Goal: Task Accomplishment & Management: Complete application form

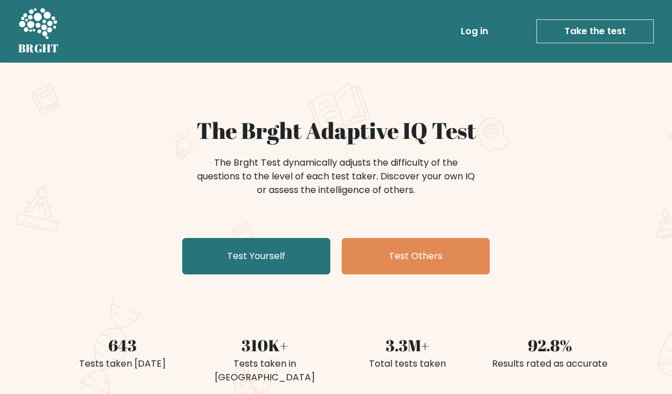
click at [310, 262] on link "Test Yourself" at bounding box center [256, 256] width 148 height 36
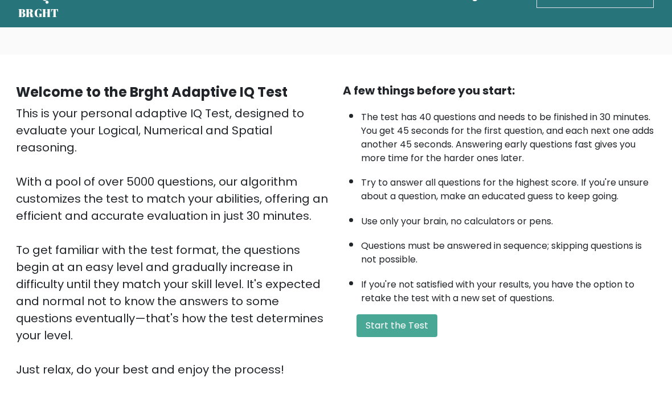
scroll to position [36, 0]
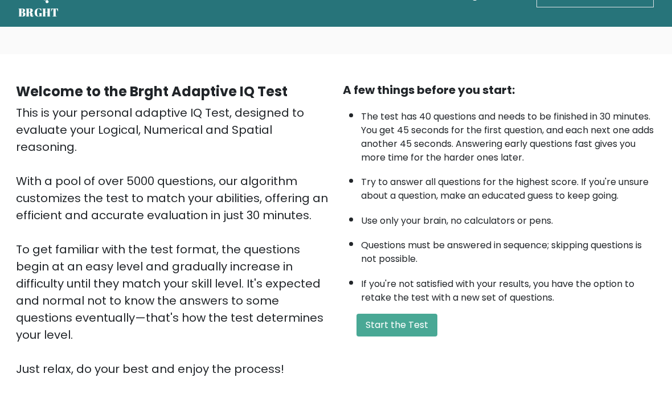
click at [416, 336] on button "Start the Test" at bounding box center [396, 325] width 81 height 23
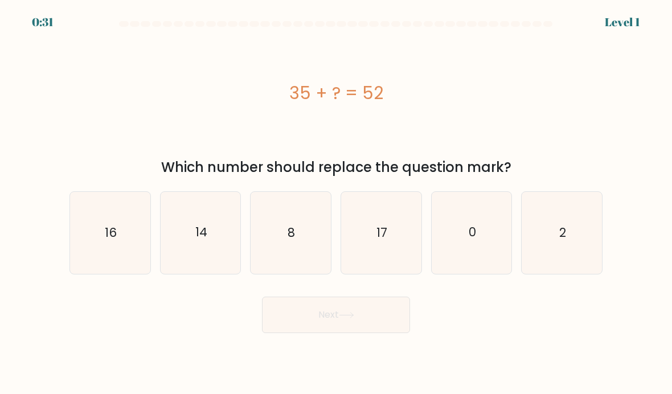
click at [388, 243] on icon "17" at bounding box center [381, 232] width 80 height 80
click at [336, 203] on input "d. 17" at bounding box center [336, 200] width 1 height 6
radio input "true"
click at [347, 318] on icon at bounding box center [346, 314] width 14 height 5
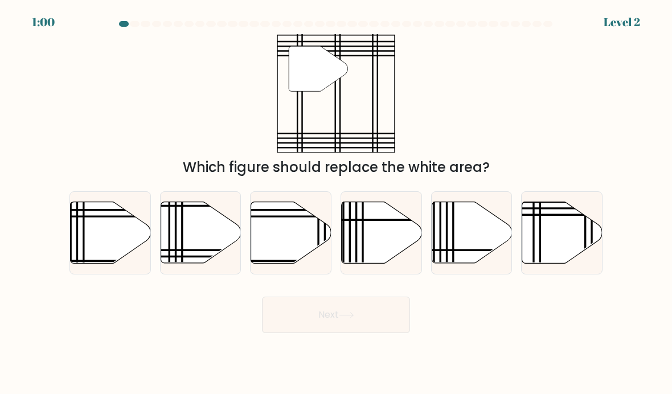
click at [556, 241] on icon at bounding box center [562, 231] width 80 height 61
click at [336, 203] on input "f." at bounding box center [336, 200] width 1 height 6
radio input "true"
click at [376, 326] on button "Next" at bounding box center [336, 315] width 148 height 36
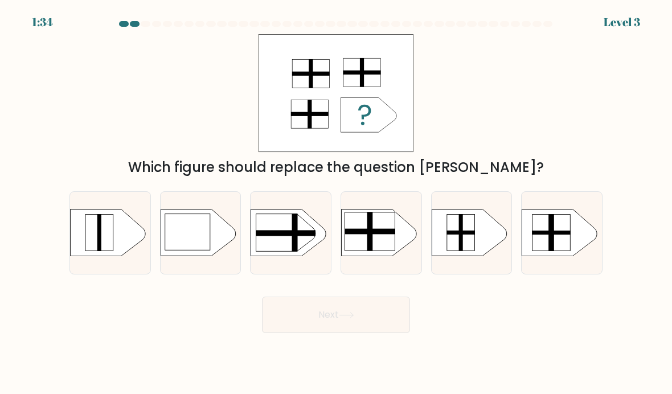
click at [382, 235] on rect at bounding box center [369, 232] width 51 height 6
click at [336, 203] on input "d." at bounding box center [336, 200] width 1 height 6
radio input "true"
click at [357, 321] on button "Next" at bounding box center [336, 315] width 148 height 36
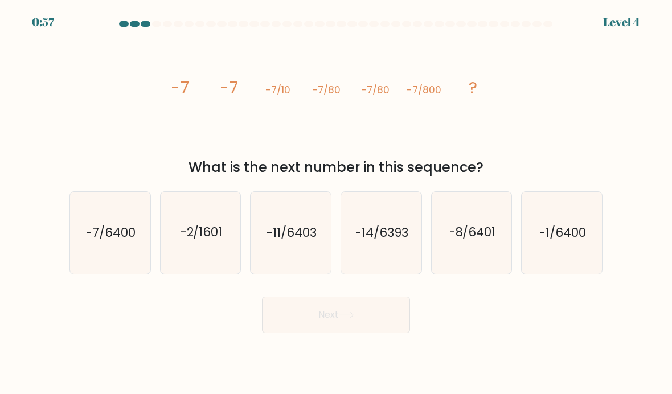
click at [81, 273] on icon "-7/6400" at bounding box center [110, 232] width 80 height 80
click at [336, 203] on input "a. -7/6400" at bounding box center [336, 200] width 1 height 6
radio input "true"
click at [373, 321] on button "Next" at bounding box center [336, 315] width 148 height 36
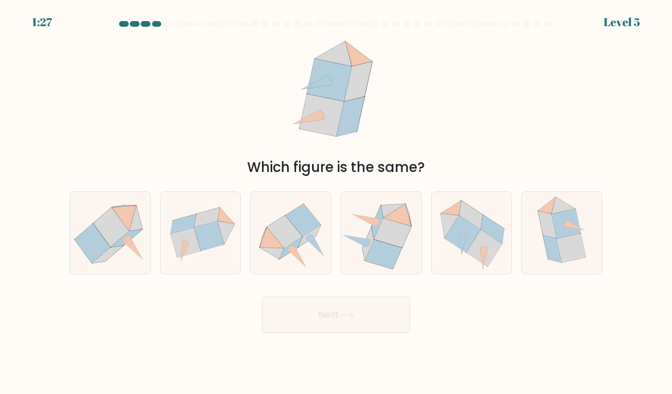
click at [484, 226] on icon at bounding box center [471, 232] width 80 height 75
click at [336, 203] on input "e." at bounding box center [336, 200] width 1 height 6
radio input "true"
click at [366, 327] on button "Next" at bounding box center [336, 315] width 148 height 36
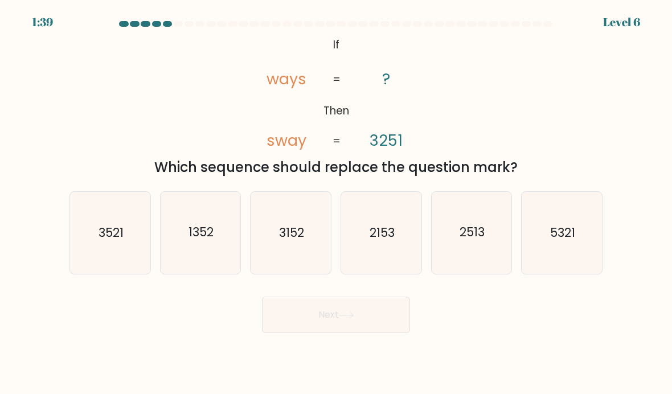
click at [464, 241] on text "2513" at bounding box center [471, 232] width 25 height 17
click at [336, 203] on input "e. 2513" at bounding box center [336, 200] width 1 height 6
radio input "true"
click at [385, 323] on button "Next" at bounding box center [336, 315] width 148 height 36
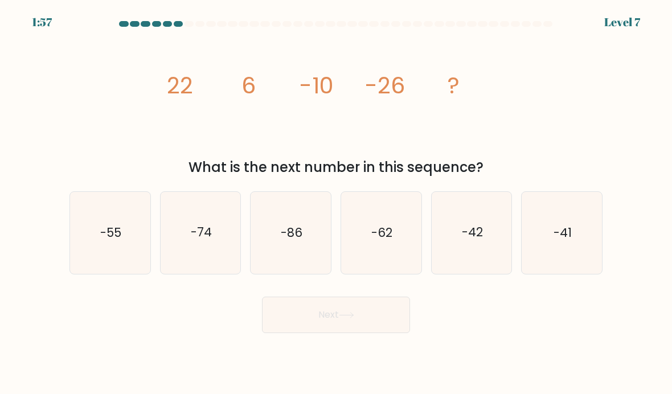
click at [491, 235] on icon "-42" at bounding box center [471, 232] width 80 height 80
click at [336, 203] on input "e. -42" at bounding box center [336, 200] width 1 height 6
radio input "true"
click at [398, 322] on button "Next" at bounding box center [336, 315] width 148 height 36
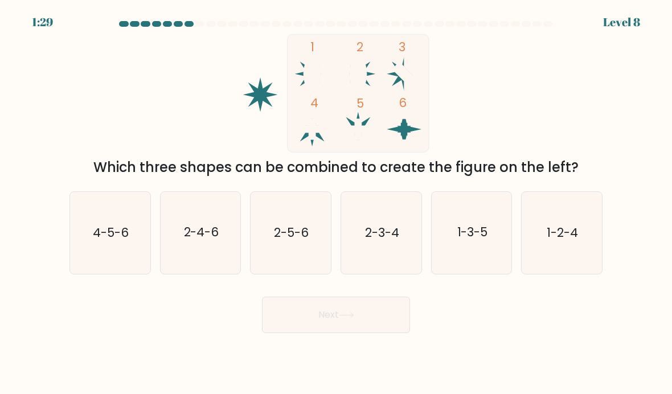
click at [118, 258] on icon "4-5-6" at bounding box center [110, 232] width 80 height 80
click at [336, 203] on input "a. 4-5-6" at bounding box center [336, 200] width 1 height 6
radio input "true"
click at [333, 318] on button "Next" at bounding box center [336, 315] width 148 height 36
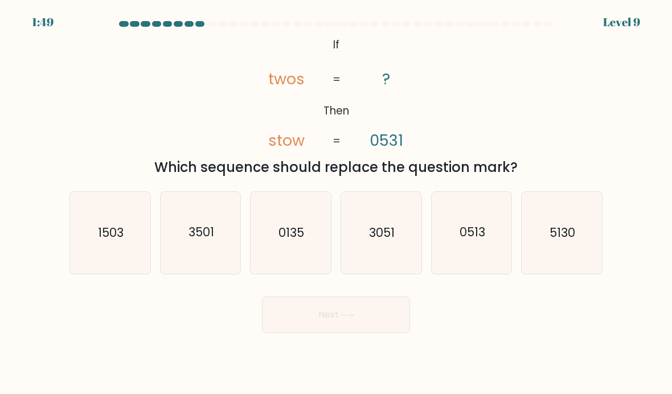
click at [578, 255] on icon "5130" at bounding box center [561, 232] width 80 height 80
click at [336, 203] on input "f. 5130" at bounding box center [336, 200] width 1 height 6
radio input "true"
click at [348, 332] on button "Next" at bounding box center [336, 315] width 148 height 36
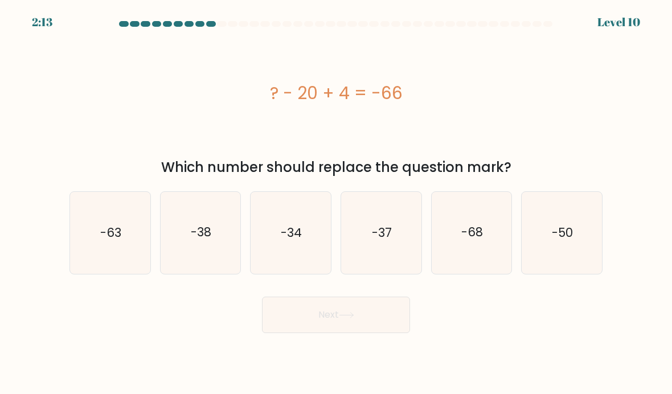
click at [554, 254] on icon "-50" at bounding box center [561, 232] width 80 height 80
click at [336, 203] on input "f. -50" at bounding box center [336, 200] width 1 height 6
radio input "true"
click at [330, 321] on button "Next" at bounding box center [336, 315] width 148 height 36
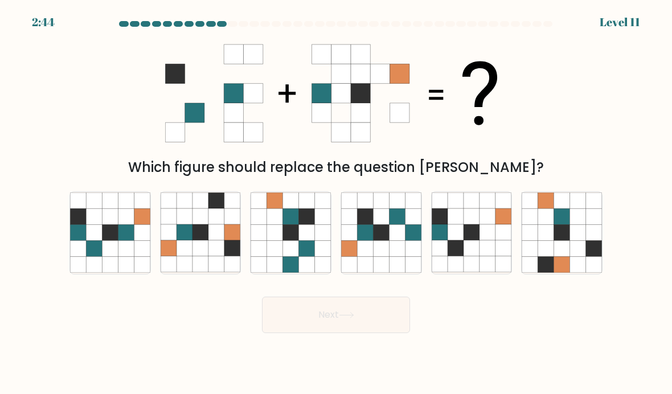
click at [85, 207] on icon at bounding box center [78, 201] width 16 height 16
click at [336, 203] on input "a." at bounding box center [336, 200] width 1 height 6
radio input "true"
click at [338, 326] on button "Next" at bounding box center [336, 315] width 148 height 36
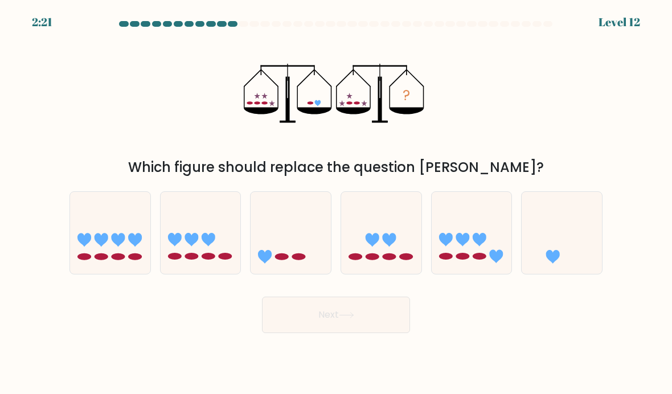
click at [565, 265] on icon at bounding box center [561, 232] width 80 height 67
click at [336, 203] on input "f." at bounding box center [336, 200] width 1 height 6
radio input "true"
click at [319, 321] on button "Next" at bounding box center [336, 315] width 148 height 36
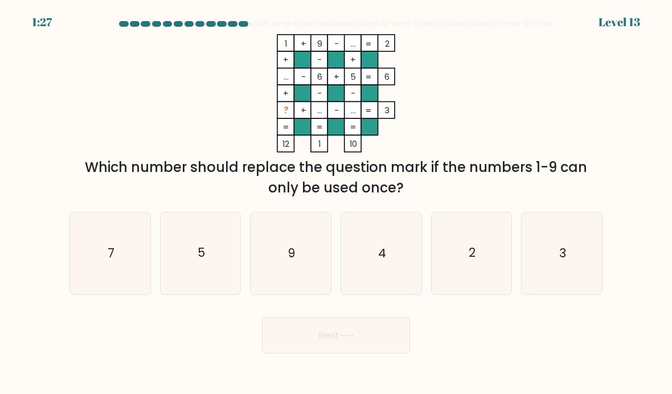
click at [345, 293] on icon "4" at bounding box center [381, 253] width 80 height 80
click at [336, 203] on input "d. 4" at bounding box center [336, 200] width 1 height 6
radio input "true"
click at [381, 279] on icon "4" at bounding box center [381, 252] width 79 height 79
click at [336, 203] on input "d. 4" at bounding box center [336, 200] width 1 height 6
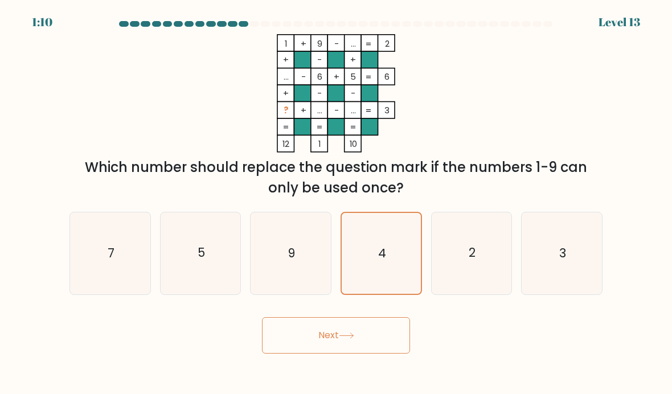
click at [335, 349] on button "Next" at bounding box center [336, 335] width 148 height 36
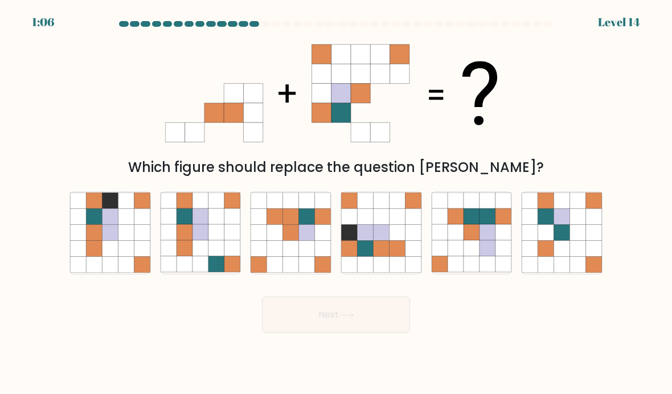
click at [293, 241] on icon at bounding box center [291, 233] width 16 height 16
click at [336, 203] on input "c." at bounding box center [336, 200] width 1 height 6
radio input "true"
click at [324, 329] on button "Next" at bounding box center [336, 315] width 148 height 36
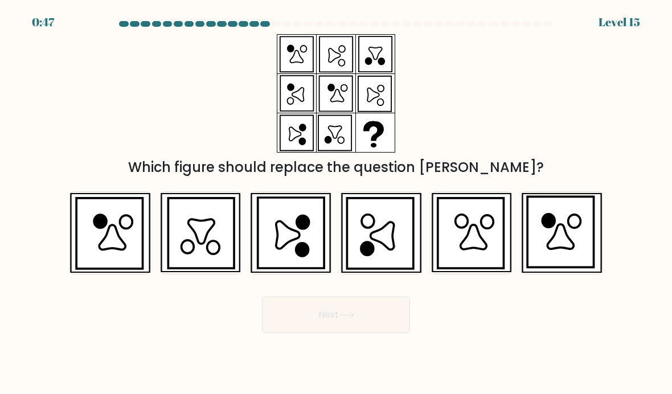
click at [477, 229] on icon at bounding box center [470, 233] width 66 height 71
click at [336, 203] on input "e." at bounding box center [336, 200] width 1 height 6
radio input "true"
click at [378, 322] on button "Next" at bounding box center [336, 315] width 148 height 36
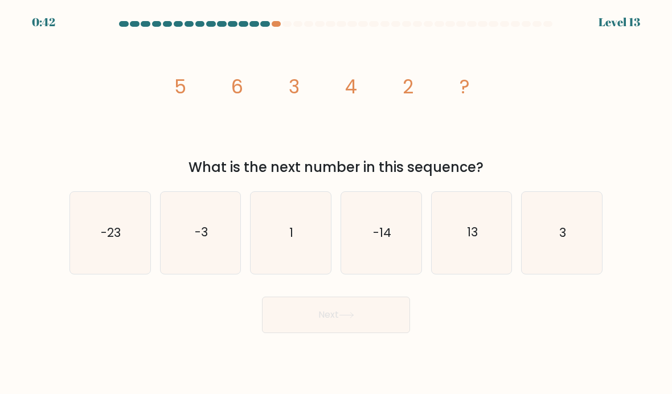
click at [565, 254] on icon "3" at bounding box center [561, 232] width 80 height 80
click at [336, 203] on input "f. 3" at bounding box center [336, 200] width 1 height 6
radio input "true"
click at [380, 319] on button "Next" at bounding box center [336, 315] width 148 height 36
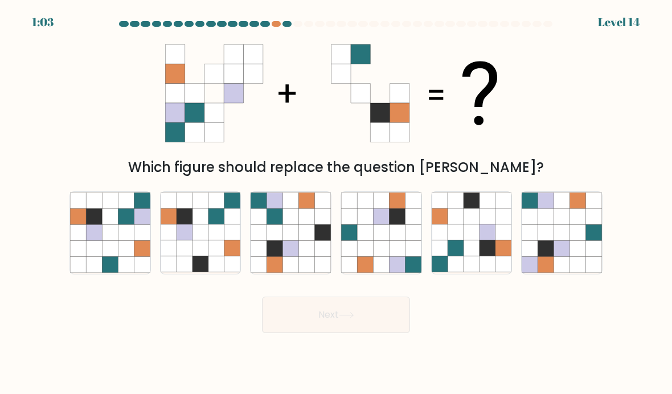
click at [88, 239] on icon at bounding box center [94, 233] width 16 height 16
click at [336, 203] on input "a." at bounding box center [336, 200] width 1 height 6
radio input "true"
click at [363, 323] on button "Next" at bounding box center [336, 315] width 148 height 36
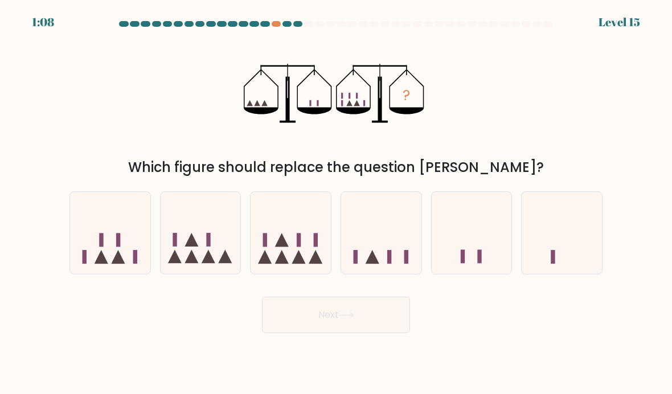
click at [324, 239] on icon at bounding box center [290, 232] width 80 height 67
click at [336, 203] on input "c." at bounding box center [336, 200] width 1 height 6
radio input "true"
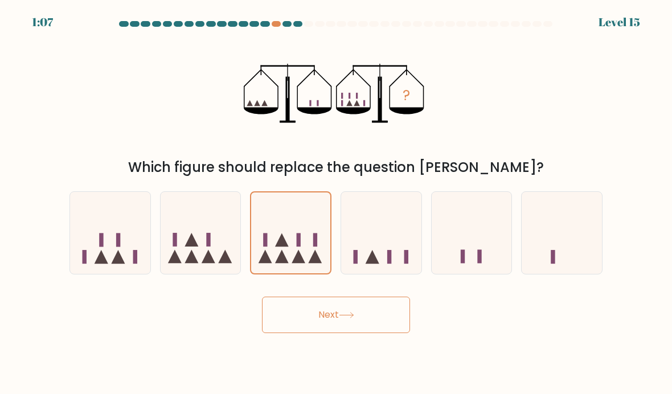
click at [364, 327] on button "Next" at bounding box center [336, 315] width 148 height 36
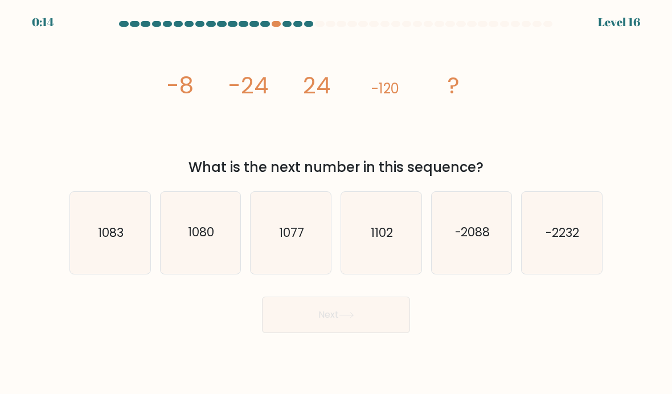
click at [220, 245] on icon "1080" at bounding box center [201, 232] width 80 height 80
click at [336, 203] on input "b. 1080" at bounding box center [336, 200] width 1 height 6
radio input "true"
click at [382, 319] on button "Next" at bounding box center [336, 315] width 148 height 36
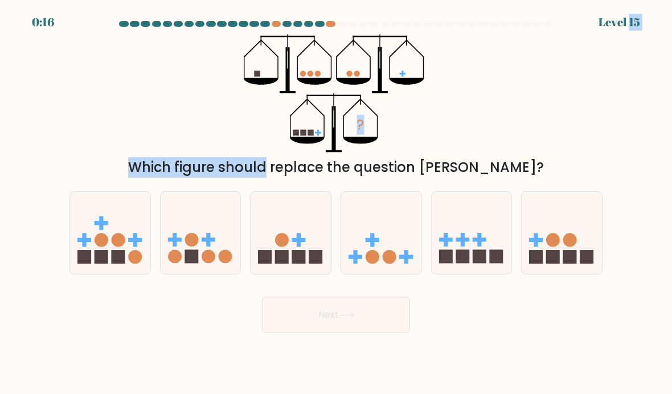
click at [208, 148] on div "? Which figure should replace the question mark?" at bounding box center [336, 105] width 546 height 143
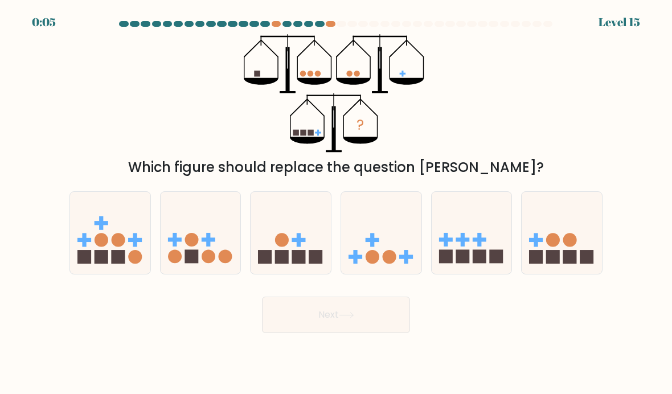
click at [377, 238] on icon at bounding box center [381, 232] width 80 height 67
click at [336, 203] on input "d." at bounding box center [336, 200] width 1 height 6
radio input "true"
click at [331, 320] on button "Next" at bounding box center [336, 315] width 148 height 36
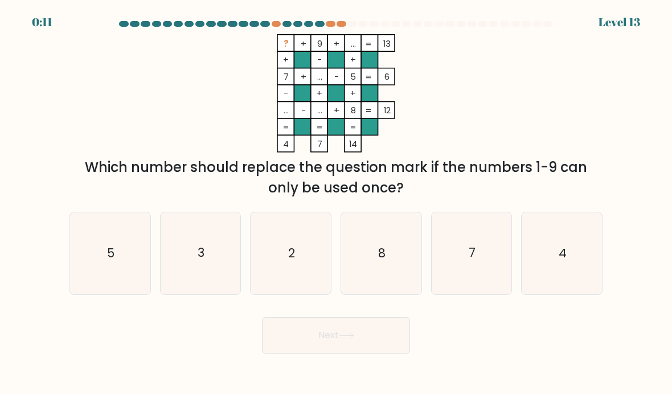
click at [204, 261] on text "3" at bounding box center [201, 253] width 7 height 17
click at [336, 203] on input "b. 3" at bounding box center [336, 200] width 1 height 6
radio input "true"
click at [364, 349] on button "Next" at bounding box center [336, 335] width 148 height 36
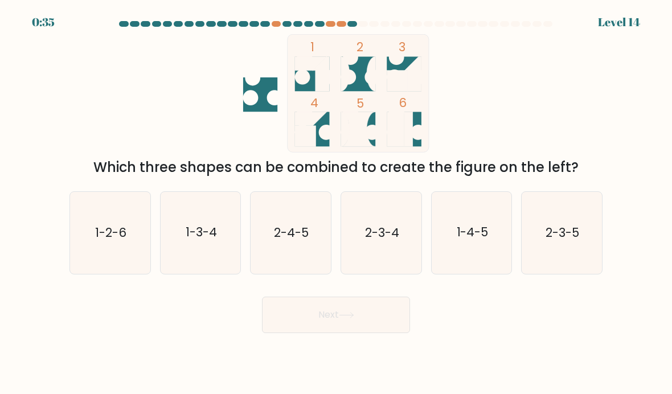
click at [206, 257] on icon "1-3-4" at bounding box center [201, 232] width 80 height 80
click at [336, 203] on input "b. 1-3-4" at bounding box center [336, 200] width 1 height 6
radio input "true"
click at [355, 314] on button "Next" at bounding box center [336, 315] width 148 height 36
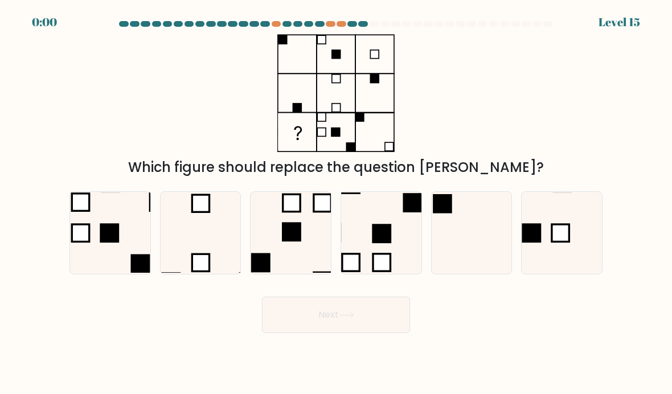
click at [460, 239] on icon at bounding box center [471, 232] width 80 height 80
click at [336, 203] on input "e." at bounding box center [336, 200] width 1 height 6
radio input "true"
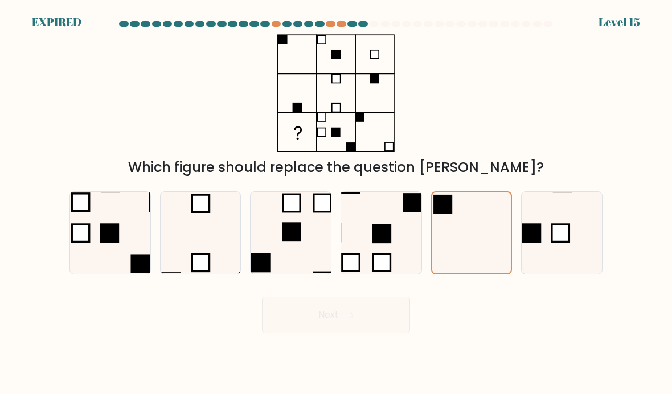
click at [375, 325] on div "Next" at bounding box center [336, 310] width 546 height 45
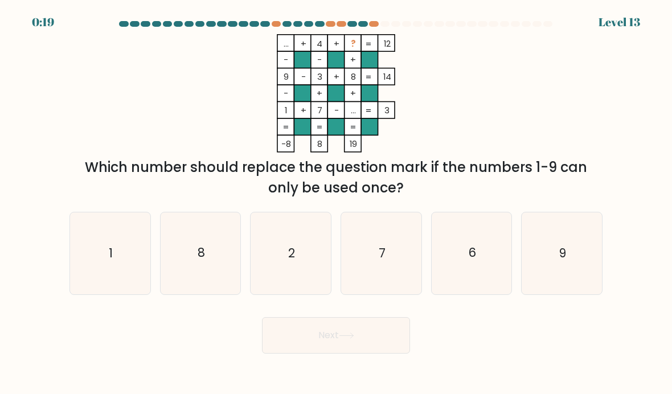
click at [300, 268] on icon "2" at bounding box center [290, 253] width 80 height 80
click at [336, 203] on input "c. 2" at bounding box center [336, 200] width 1 height 6
radio input "true"
click at [390, 330] on button "Next" at bounding box center [336, 335] width 148 height 36
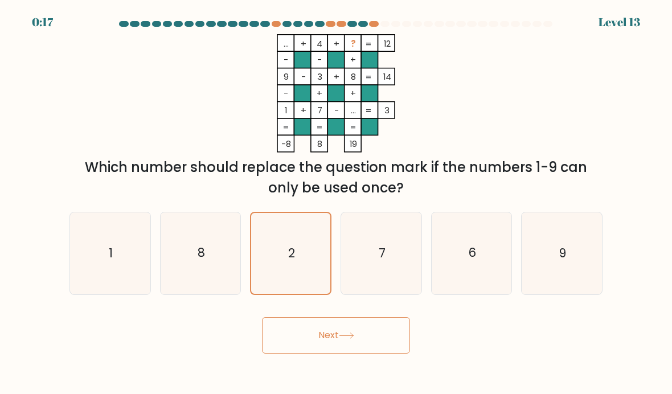
click at [376, 345] on button "Next" at bounding box center [336, 335] width 148 height 36
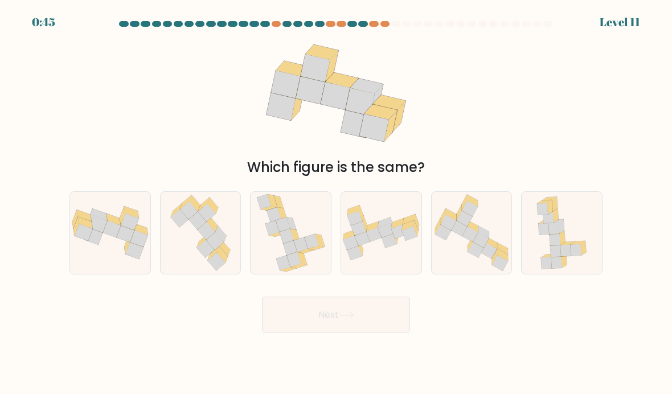
click at [108, 257] on icon at bounding box center [110, 232] width 80 height 53
click at [336, 203] on input "a." at bounding box center [336, 200] width 1 height 6
radio input "true"
click at [365, 322] on button "Next" at bounding box center [336, 315] width 148 height 36
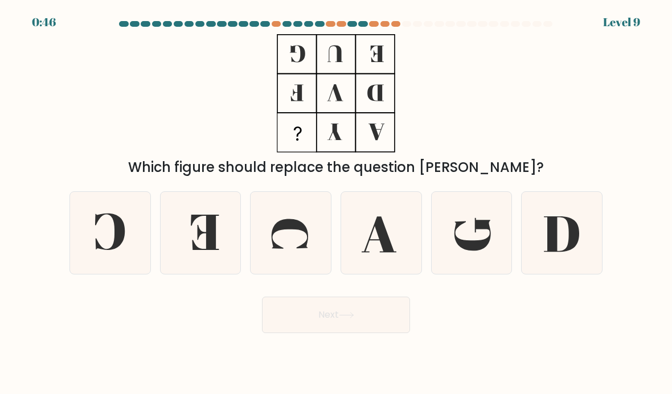
click at [118, 233] on icon at bounding box center [110, 231] width 30 height 36
click at [336, 203] on input "a." at bounding box center [336, 200] width 1 height 6
radio input "true"
click at [377, 322] on button "Next" at bounding box center [336, 315] width 148 height 36
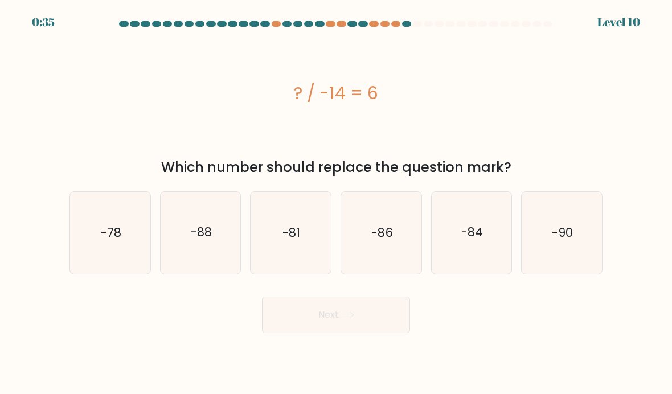
click at [358, 325] on button "Next" at bounding box center [336, 315] width 148 height 36
click at [121, 148] on div "? / -14 = 6" at bounding box center [335, 93] width 533 height 118
click at [470, 216] on icon "-84" at bounding box center [471, 232] width 80 height 80
click at [336, 203] on input "e. -84" at bounding box center [336, 200] width 1 height 6
radio input "true"
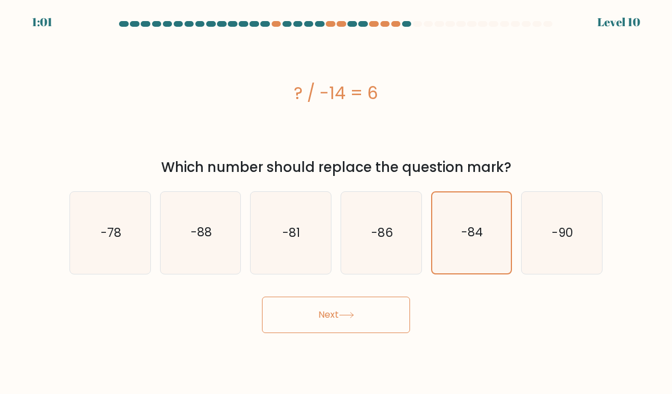
click at [372, 326] on button "Next" at bounding box center [336, 315] width 148 height 36
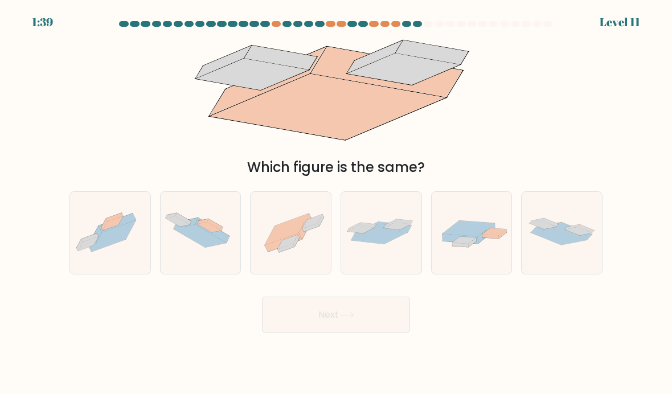
click at [299, 234] on icon at bounding box center [287, 229] width 44 height 32
click at [336, 203] on input "c." at bounding box center [336, 200] width 1 height 6
radio input "true"
click at [380, 331] on button "Next" at bounding box center [336, 315] width 148 height 36
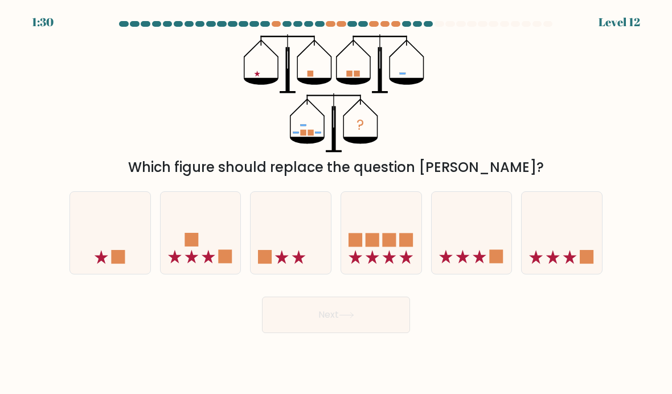
click at [406, 233] on icon at bounding box center [381, 232] width 80 height 67
click at [336, 203] on input "d." at bounding box center [336, 200] width 1 height 6
radio input "true"
click at [386, 324] on button "Next" at bounding box center [336, 315] width 148 height 36
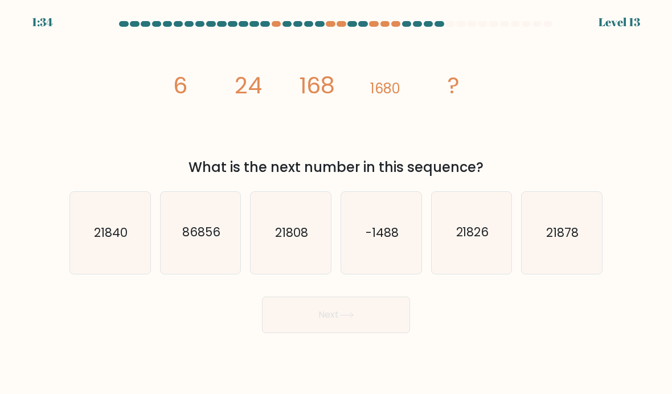
click at [287, 116] on icon "image/svg+xml 6 24 168 1680 ?" at bounding box center [336, 93] width 342 height 118
click at [478, 241] on text "21826" at bounding box center [471, 232] width 33 height 17
click at [336, 203] on input "e. 21826" at bounding box center [336, 200] width 1 height 6
radio input "true"
click at [122, 241] on text "21840" at bounding box center [111, 232] width 34 height 17
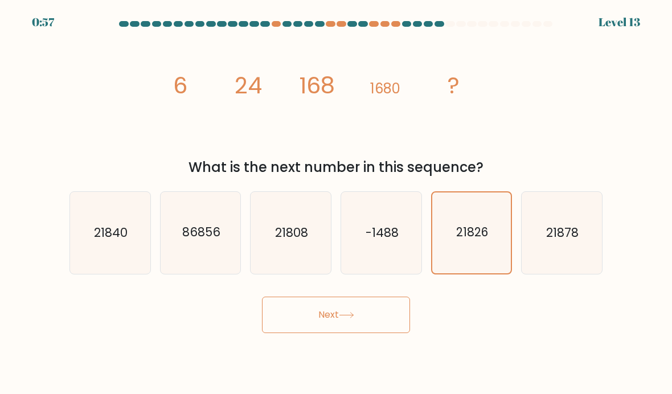
click at [336, 203] on input "a. 21840" at bounding box center [336, 200] width 1 height 6
radio input "true"
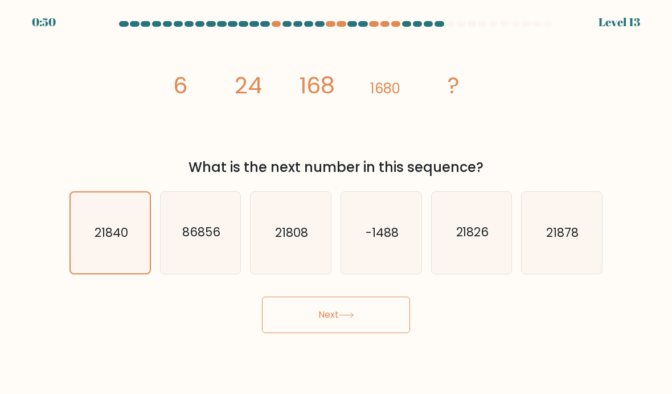
click at [347, 322] on button "Next" at bounding box center [336, 315] width 148 height 36
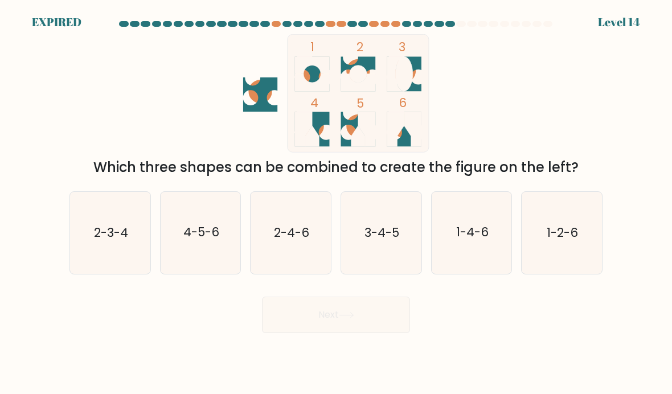
click at [560, 269] on icon "1-2-6" at bounding box center [561, 232] width 80 height 80
click at [336, 203] on input "f. 1-2-6" at bounding box center [336, 200] width 1 height 6
radio input "true"
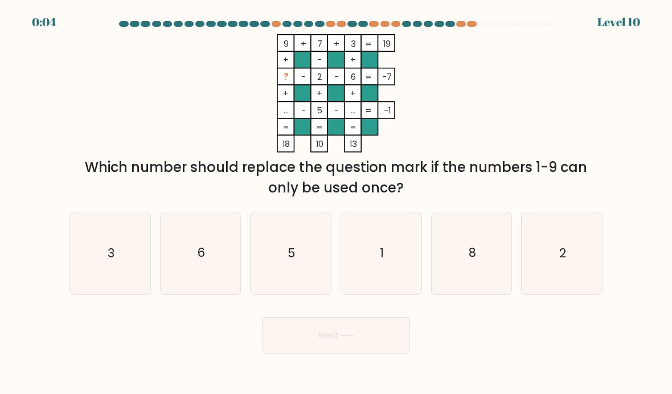
click at [496, 263] on icon "8" at bounding box center [471, 253] width 80 height 80
click at [336, 203] on input "e. 8" at bounding box center [336, 200] width 1 height 6
radio input "true"
click at [359, 344] on button "Next" at bounding box center [336, 335] width 148 height 36
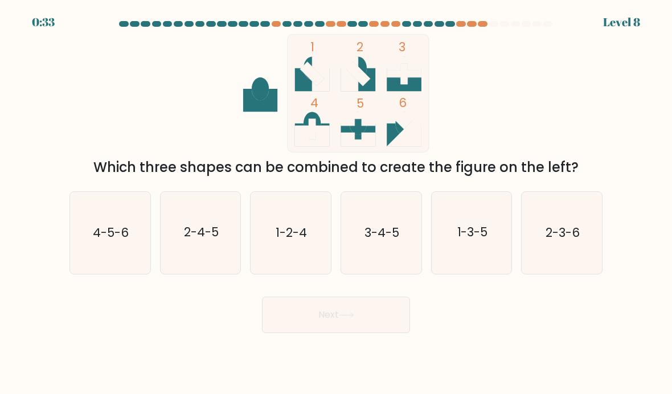
click at [385, 260] on icon "3-4-5" at bounding box center [381, 232] width 80 height 80
click at [336, 203] on input "d. 3-4-5" at bounding box center [336, 200] width 1 height 6
radio input "true"
click at [362, 319] on button "Next" at bounding box center [336, 315] width 148 height 36
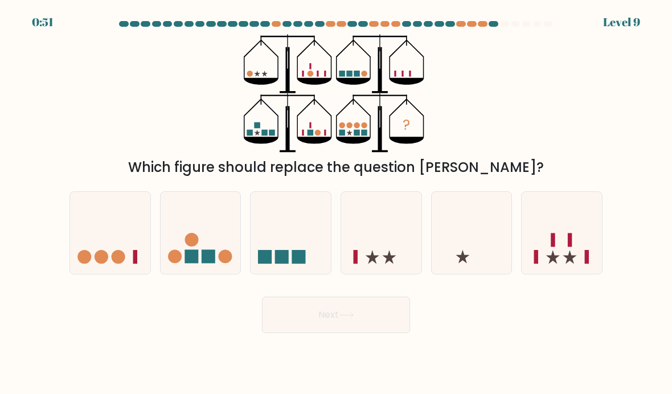
click at [627, 137] on form at bounding box center [336, 177] width 672 height 312
click at [594, 333] on div "Next" at bounding box center [336, 310] width 546 height 45
click at [554, 247] on rect at bounding box center [552, 240] width 4 height 14
click at [336, 203] on input "f." at bounding box center [336, 200] width 1 height 6
radio input "true"
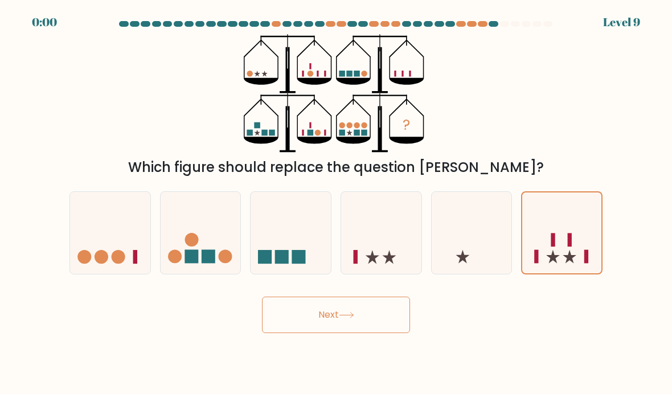
click at [359, 327] on button "Next" at bounding box center [336, 315] width 148 height 36
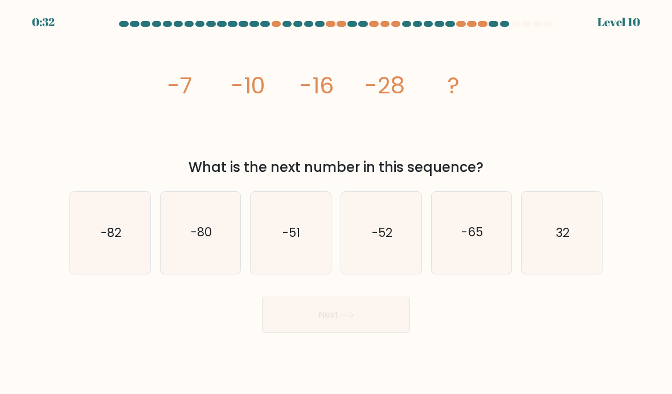
click at [383, 235] on icon "-52" at bounding box center [381, 232] width 80 height 80
click at [336, 203] on input "d. -52" at bounding box center [336, 200] width 1 height 6
radio input "true"
click at [383, 323] on button "Next" at bounding box center [336, 315] width 148 height 36
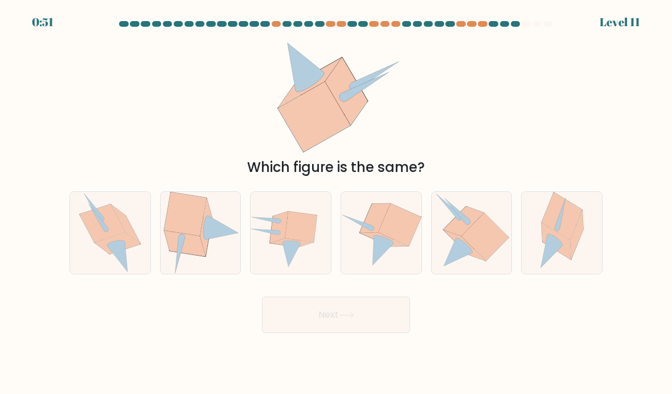
click at [126, 233] on icon at bounding box center [125, 223] width 29 height 39
click at [336, 203] on input "a." at bounding box center [336, 200] width 1 height 6
radio input "true"
click at [484, 245] on icon at bounding box center [484, 237] width 47 height 48
click at [336, 203] on input "e." at bounding box center [336, 200] width 1 height 6
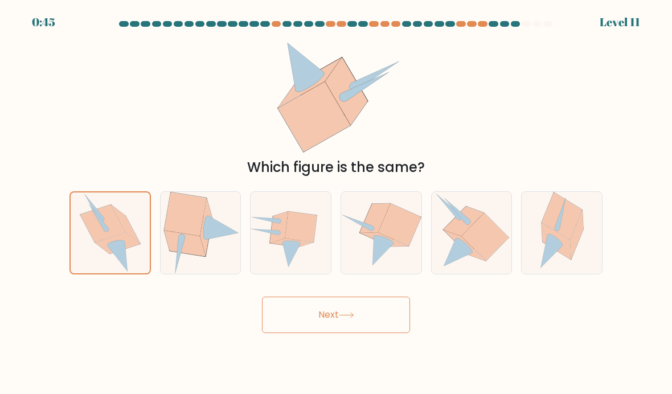
radio input "true"
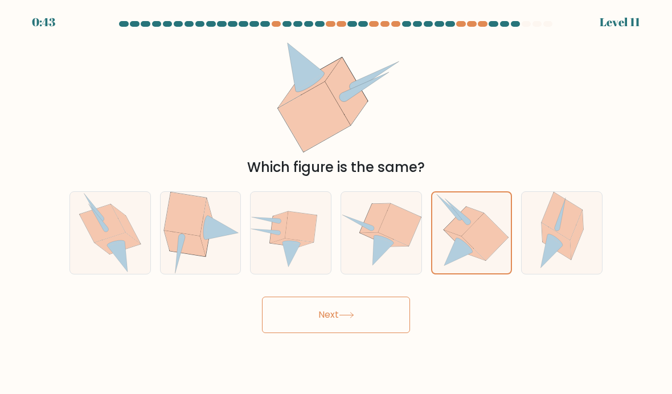
click at [370, 333] on button "Next" at bounding box center [336, 315] width 148 height 36
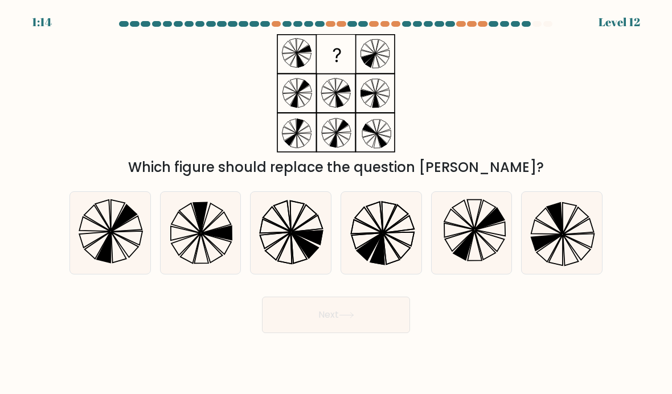
click at [310, 244] on icon at bounding box center [306, 238] width 31 height 14
click at [336, 203] on input "c." at bounding box center [336, 200] width 1 height 6
radio input "true"
click at [354, 318] on icon at bounding box center [346, 315] width 15 height 6
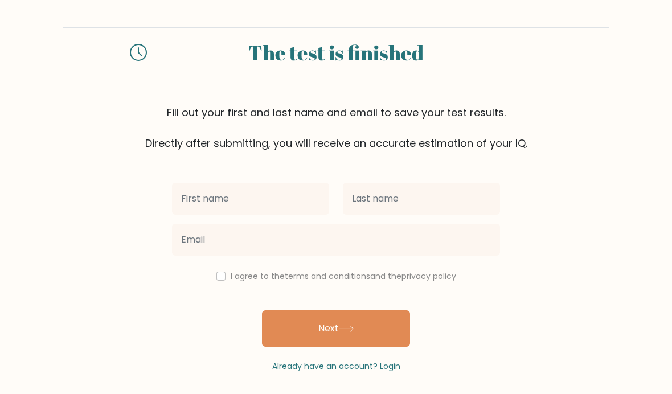
click at [268, 194] on input "text" at bounding box center [250, 199] width 157 height 32
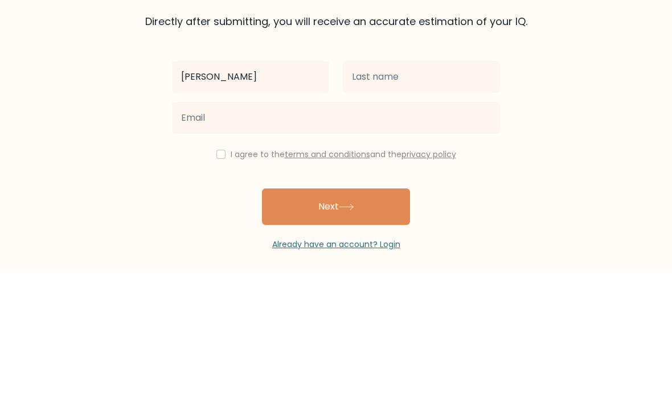
type input "[PERSON_NAME]"
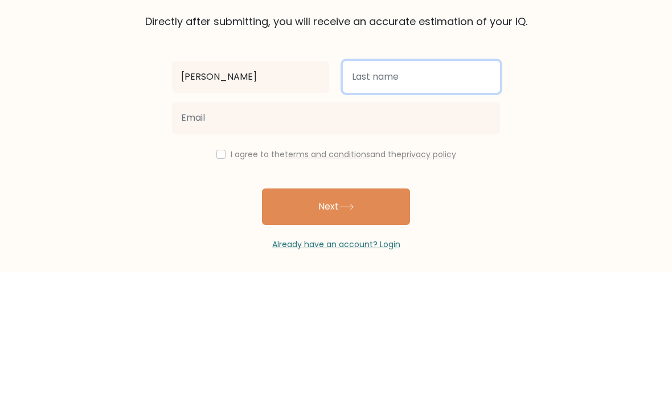
click at [397, 183] on input "text" at bounding box center [421, 199] width 157 height 32
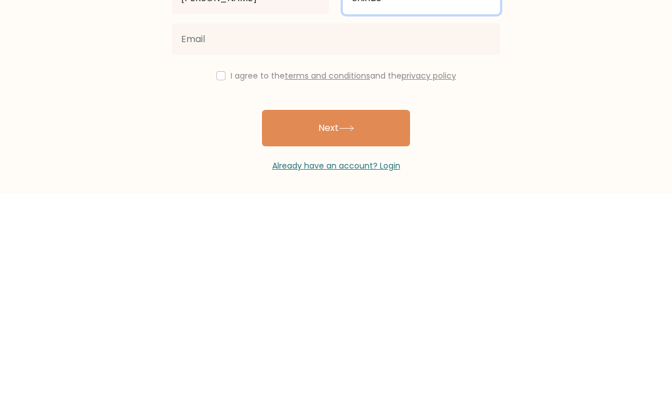
type input "Shinde"
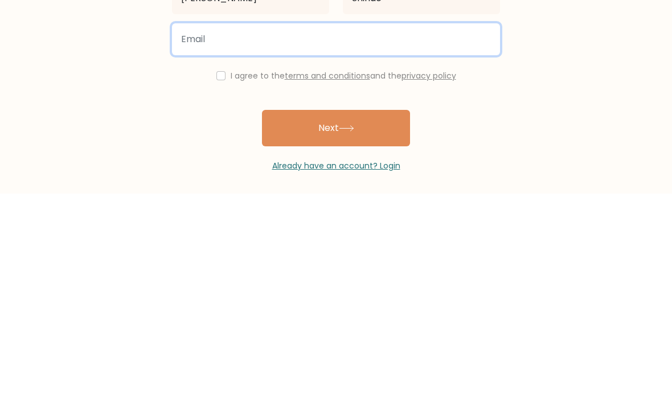
click at [385, 224] on input "email" at bounding box center [336, 240] width 328 height 32
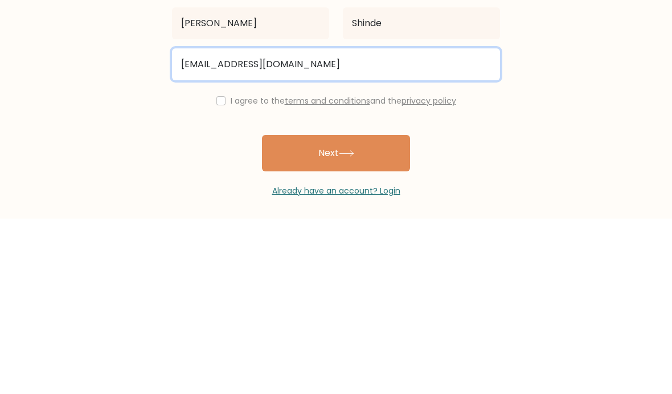
type input "[EMAIL_ADDRESS][DOMAIN_NAME]"
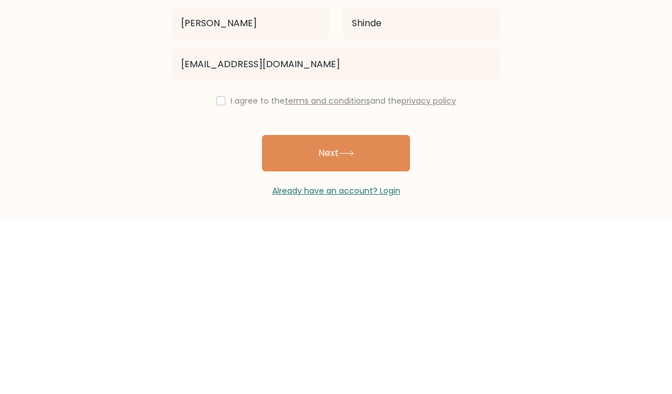
click at [215, 151] on div "[PERSON_NAME] [EMAIL_ADDRESS][DOMAIN_NAME] I agree to the terms and conditions …" at bounding box center [336, 261] width 342 height 221
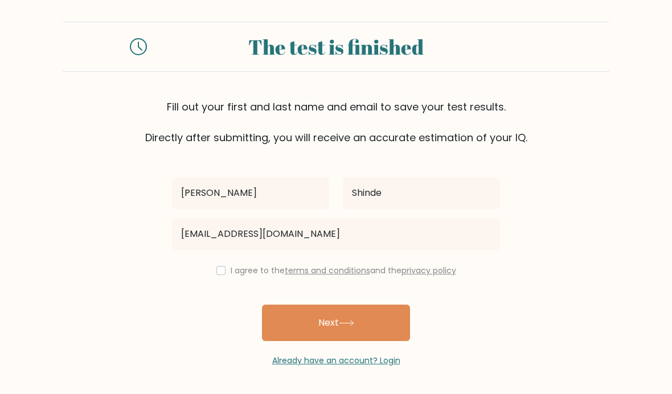
click at [216, 266] on input "checkbox" at bounding box center [220, 270] width 9 height 9
checkbox input "true"
click at [375, 305] on button "Next" at bounding box center [336, 323] width 148 height 36
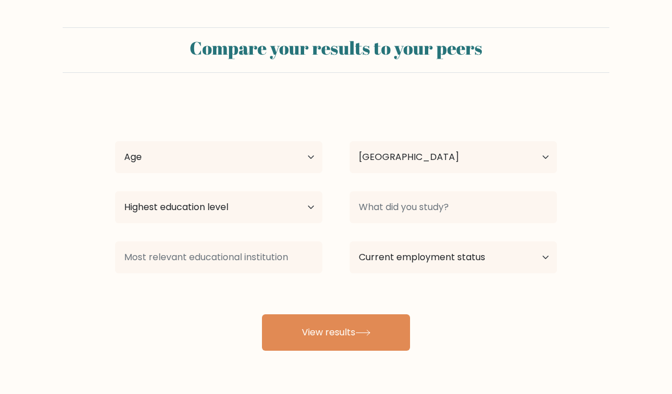
select select "IN"
click at [293, 159] on select "Age Under [DEMOGRAPHIC_DATA] [DEMOGRAPHIC_DATA] [DEMOGRAPHIC_DATA] [DEMOGRAPHIC…" at bounding box center [218, 157] width 207 height 32
select select "18_24"
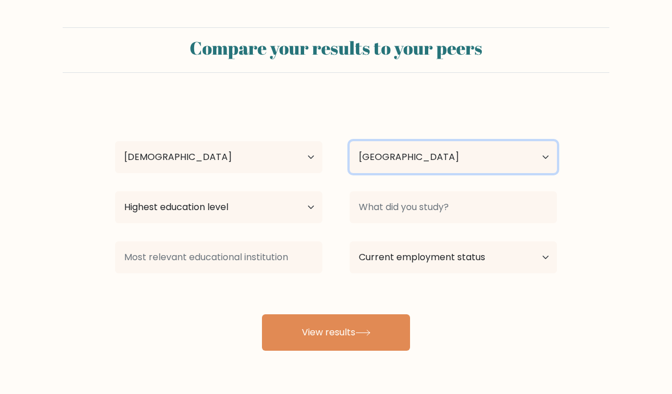
click at [499, 155] on select "Country [GEOGRAPHIC_DATA] [GEOGRAPHIC_DATA] [GEOGRAPHIC_DATA] [US_STATE] [GEOGR…" at bounding box center [452, 157] width 207 height 32
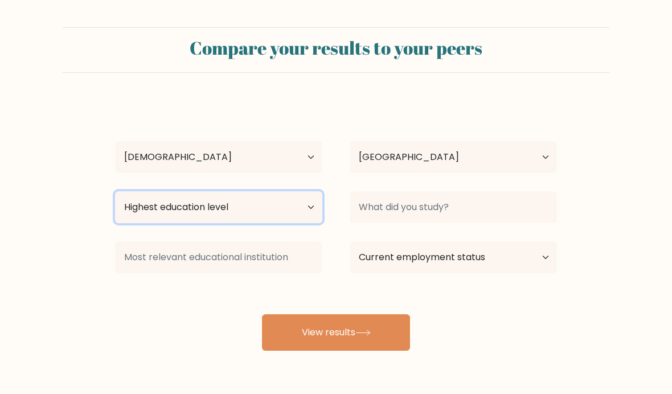
click at [137, 218] on select "Highest education level No schooling Primary Lower Secondary Upper Secondary Oc…" at bounding box center [218, 207] width 207 height 32
select select "upper_secondary"
click at [315, 208] on select "Highest education level No schooling Primary Lower Secondary Upper Secondary Oc…" at bounding box center [218, 207] width 207 height 32
click at [291, 203] on select "Highest education level No schooling Primary Lower Secondary Upper Secondary Oc…" at bounding box center [218, 207] width 207 height 32
click at [312, 211] on select "Highest education level No schooling Primary Lower Secondary Upper Secondary Oc…" at bounding box center [218, 207] width 207 height 32
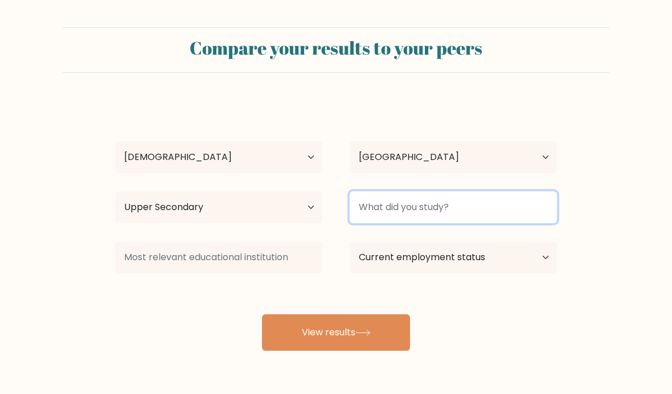
click at [550, 202] on input at bounding box center [452, 207] width 207 height 32
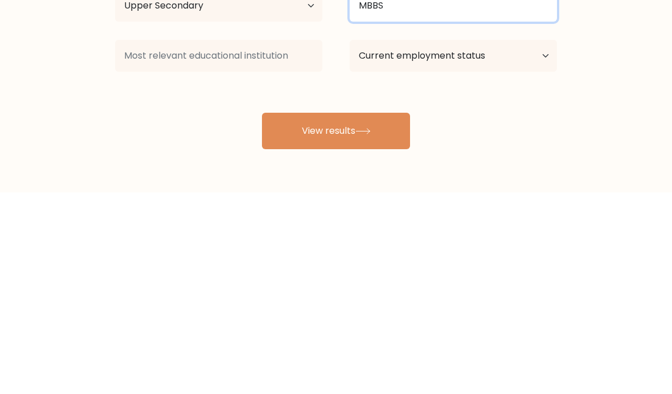
type input "MBBS"
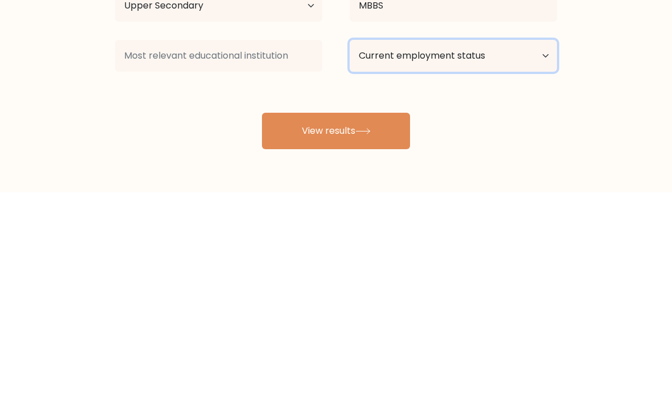
click at [523, 241] on select "Current employment status Employed Student Retired Other / prefer not to answer" at bounding box center [452, 257] width 207 height 32
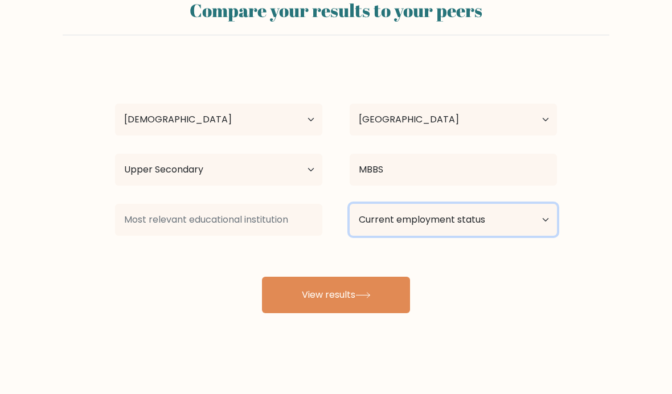
select select "student"
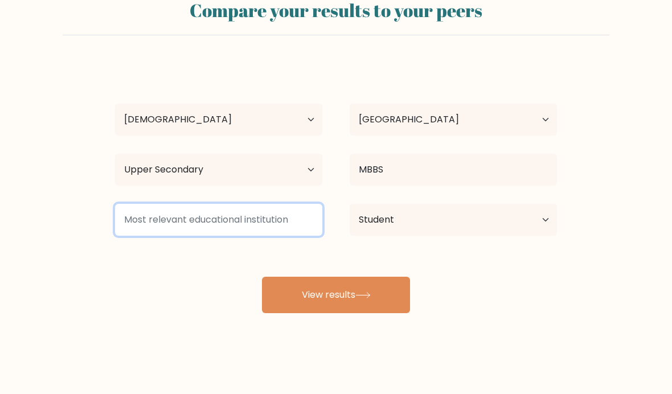
click at [135, 218] on input at bounding box center [218, 220] width 207 height 32
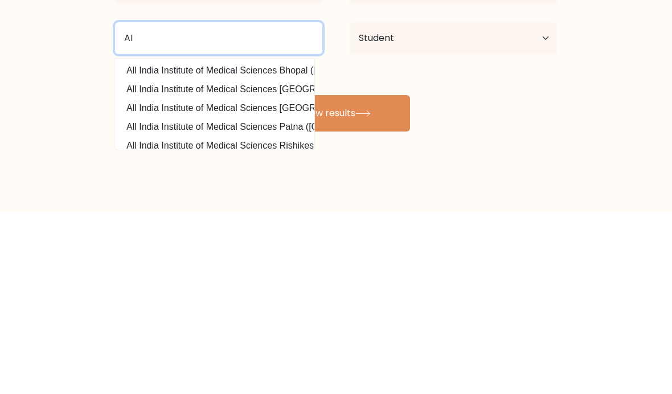
type input "A"
type input "AIIMS"
click at [336, 277] on button "View results" at bounding box center [336, 295] width 148 height 36
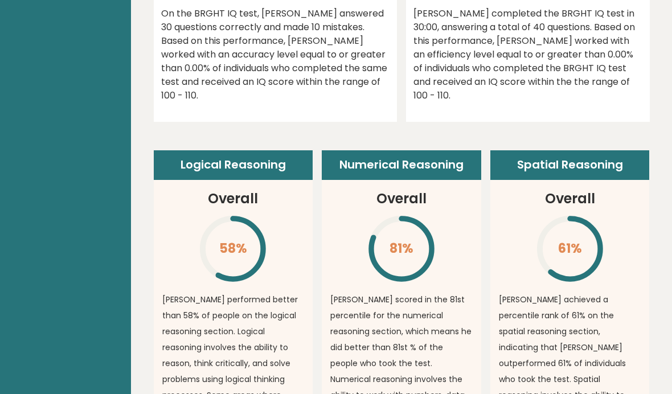
scroll to position [730, 0]
